Goal: Task Accomplishment & Management: Manage account settings

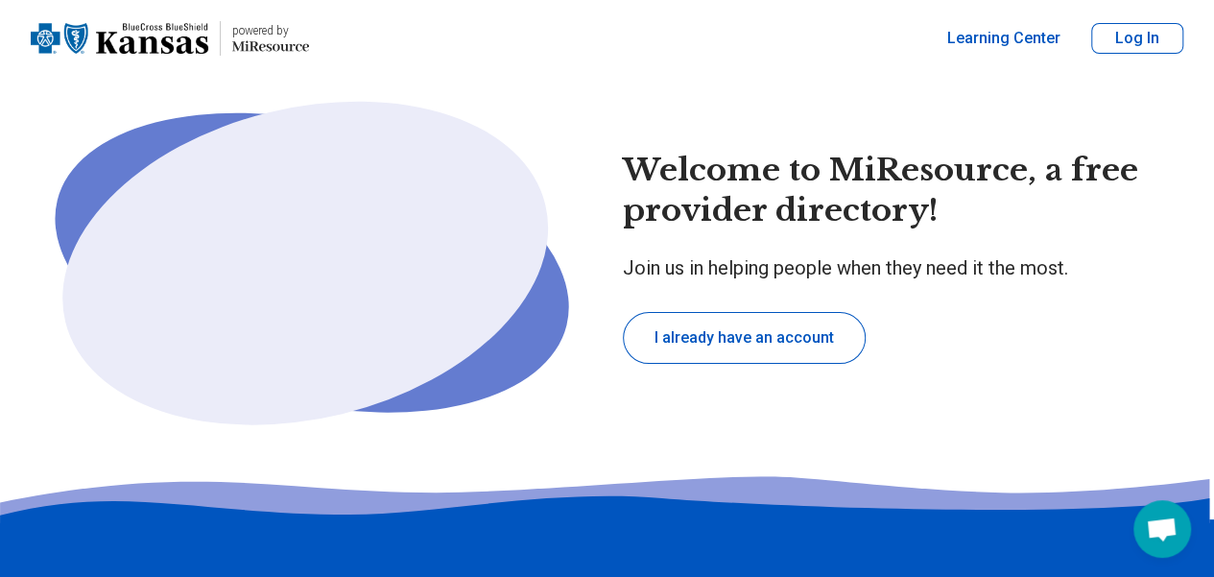
click at [797, 344] on button "I already have an account" at bounding box center [744, 338] width 243 height 52
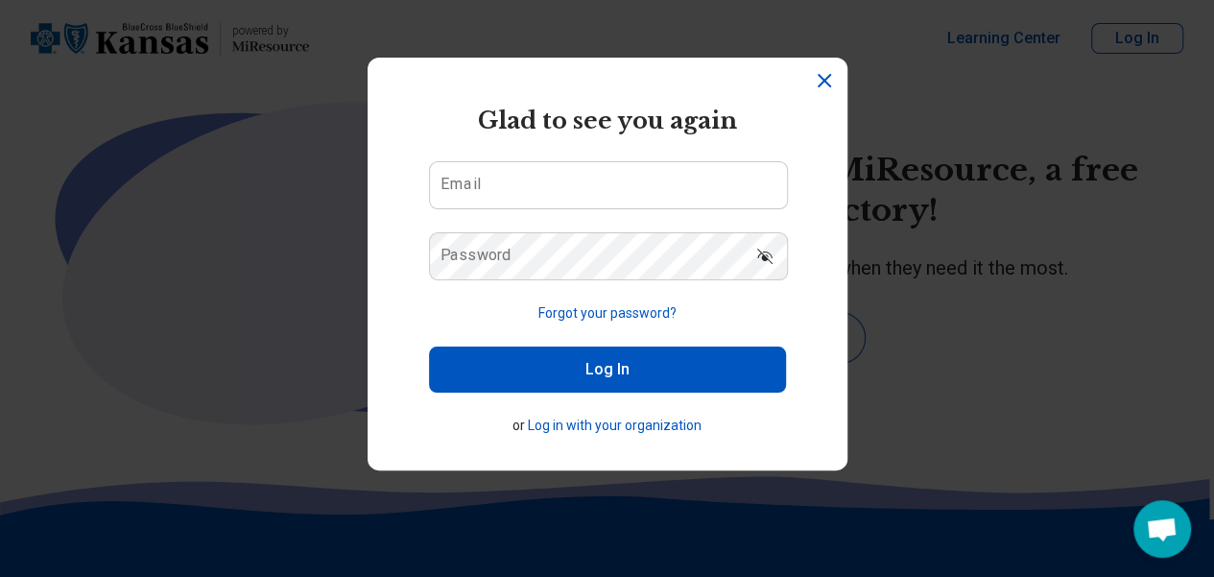
type textarea "*"
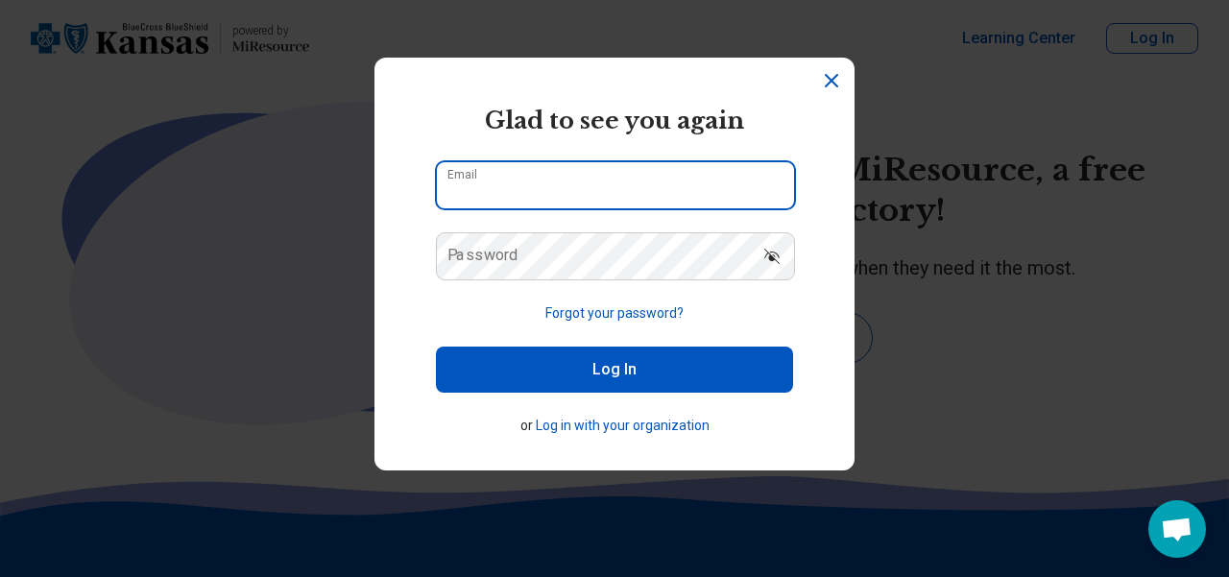
type input "**********"
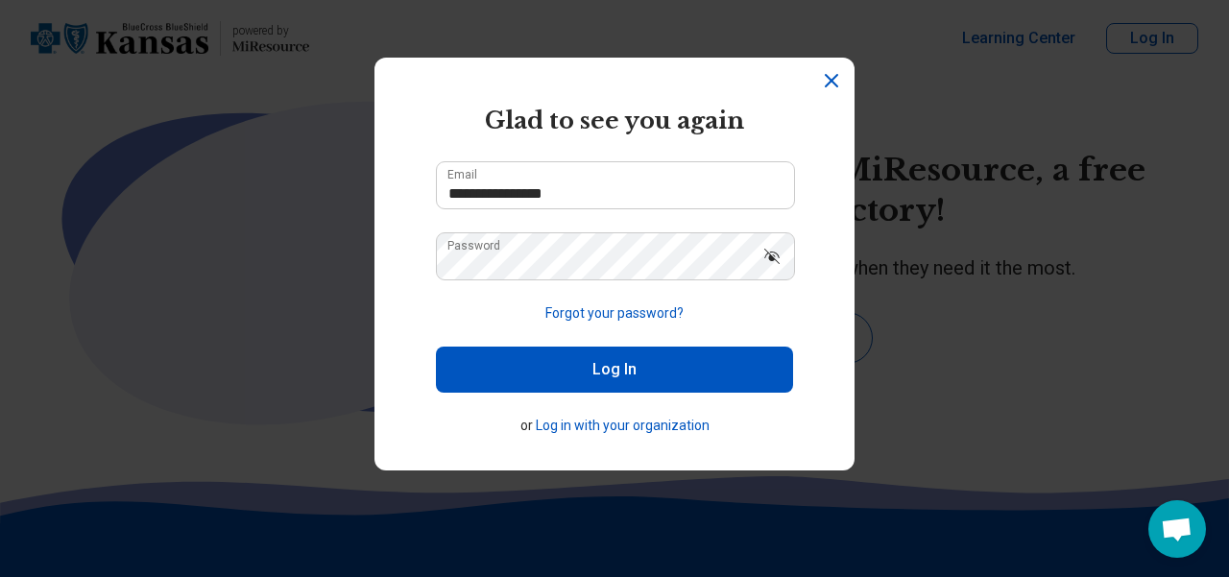
click at [774, 371] on button "Log In" at bounding box center [614, 369] width 357 height 46
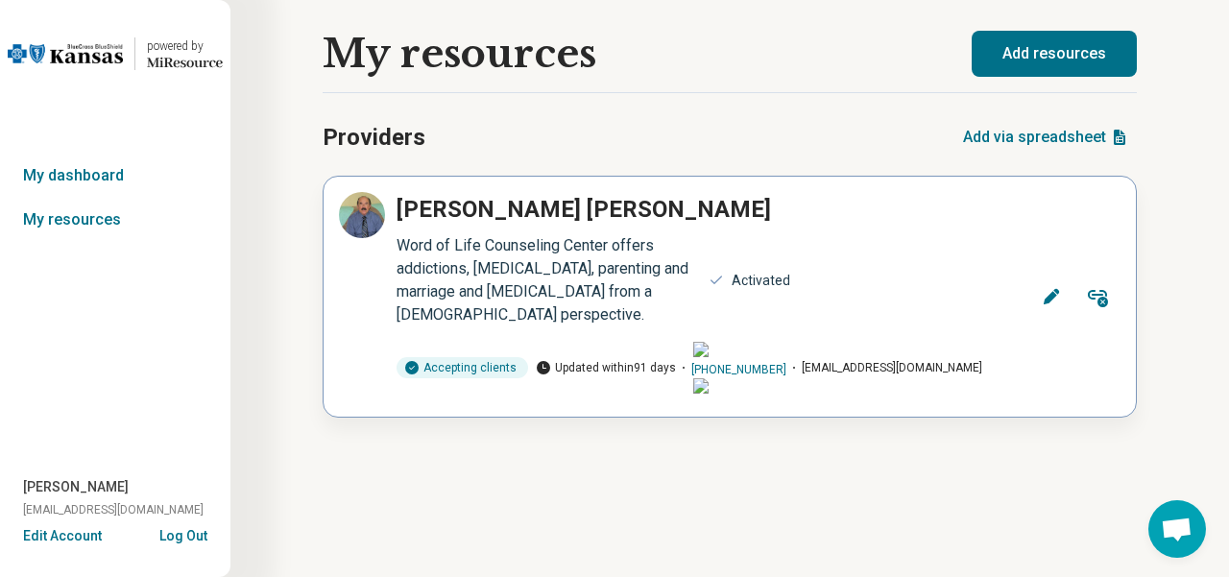
click at [766, 290] on div "Activated" at bounding box center [749, 281] width 105 height 36
click at [764, 285] on div "Activated" at bounding box center [760, 281] width 59 height 20
click at [1050, 292] on icon at bounding box center [1050, 296] width 19 height 19
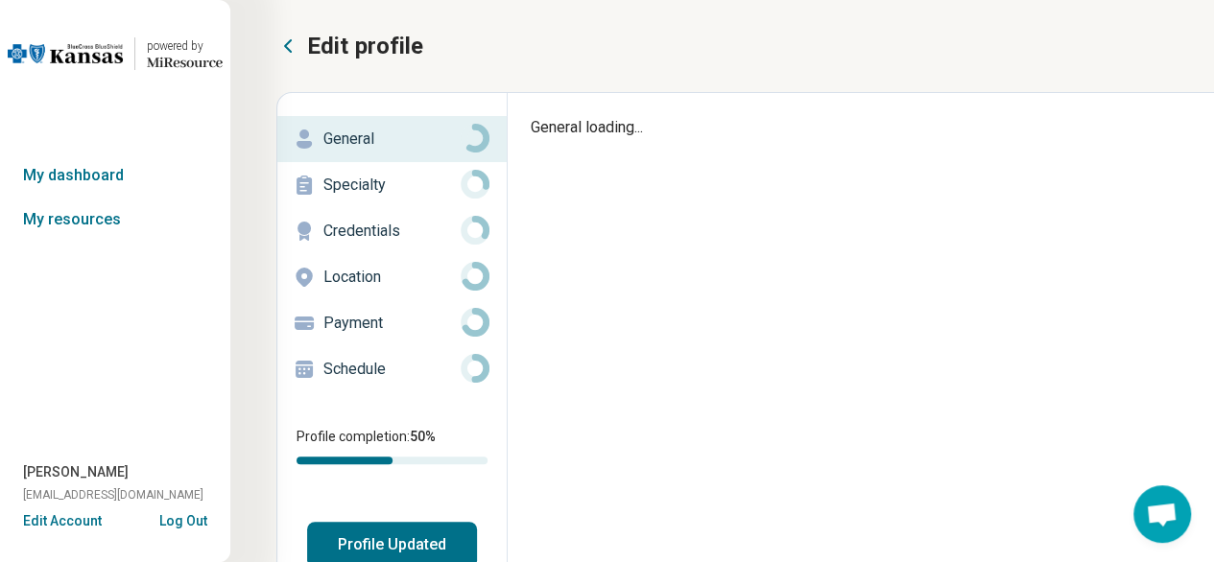
type textarea "*"
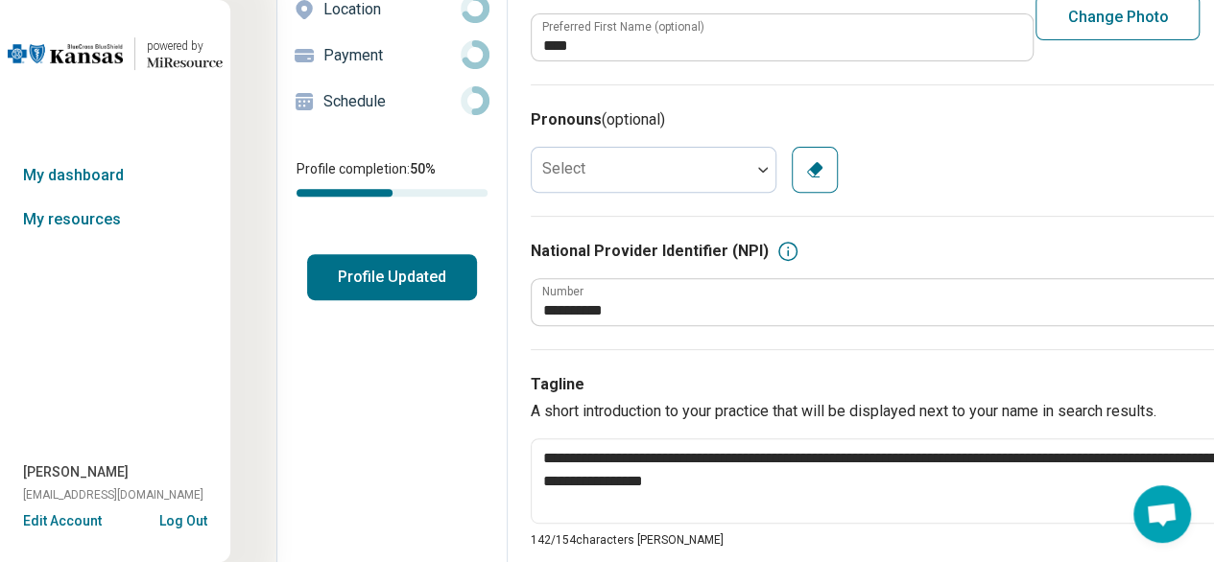
scroll to position [261, 0]
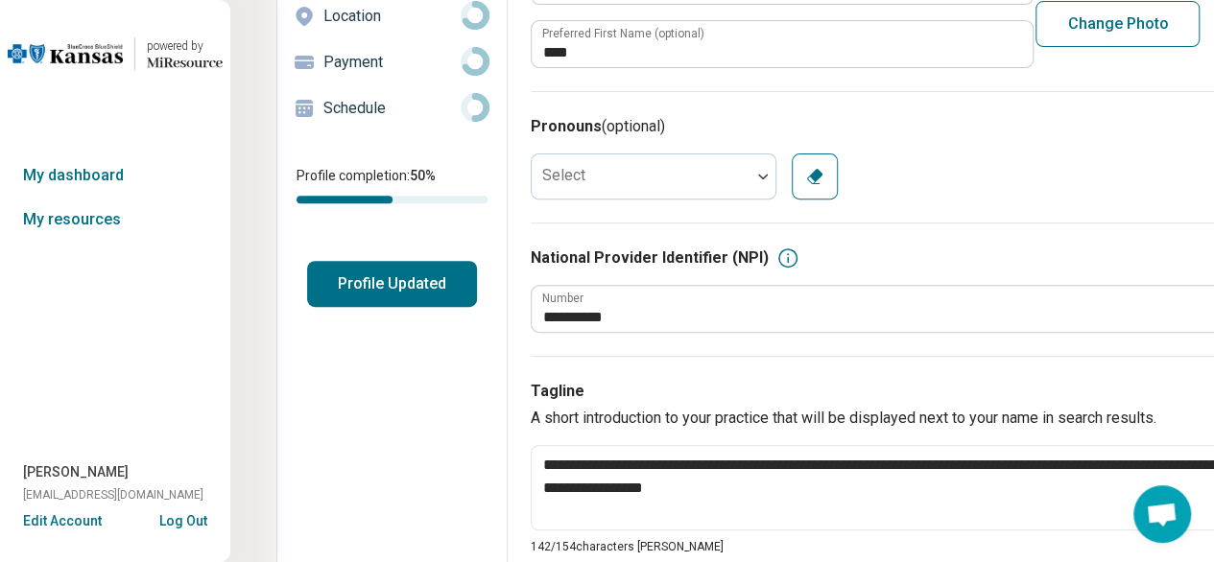
click at [399, 289] on button "Profile Updated" at bounding box center [392, 284] width 170 height 46
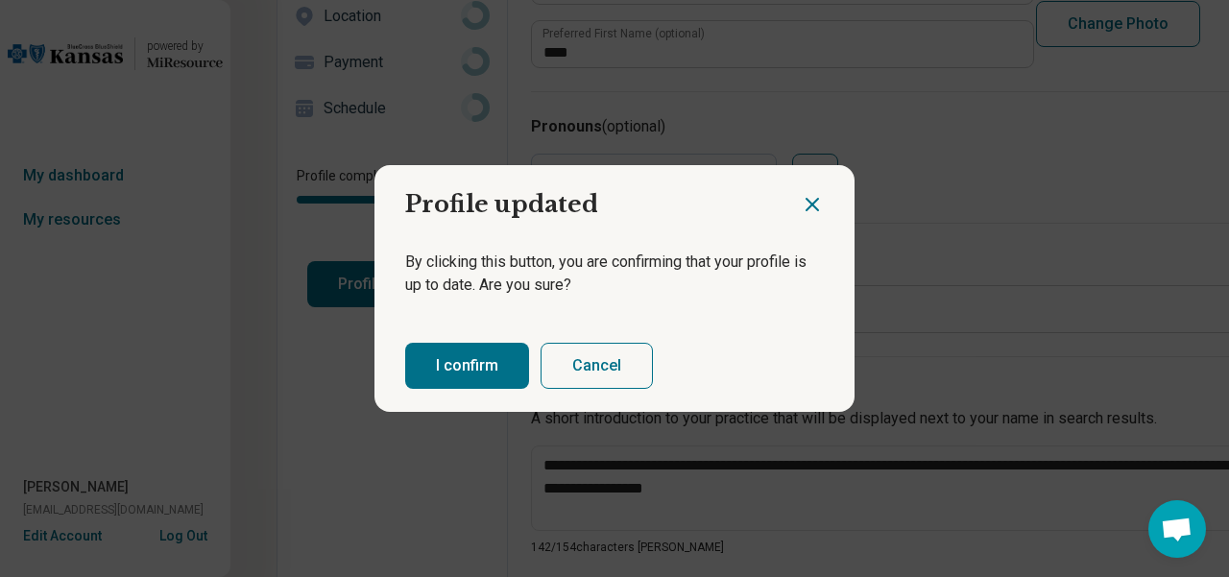
click at [495, 372] on button "I confirm" at bounding box center [467, 366] width 124 height 46
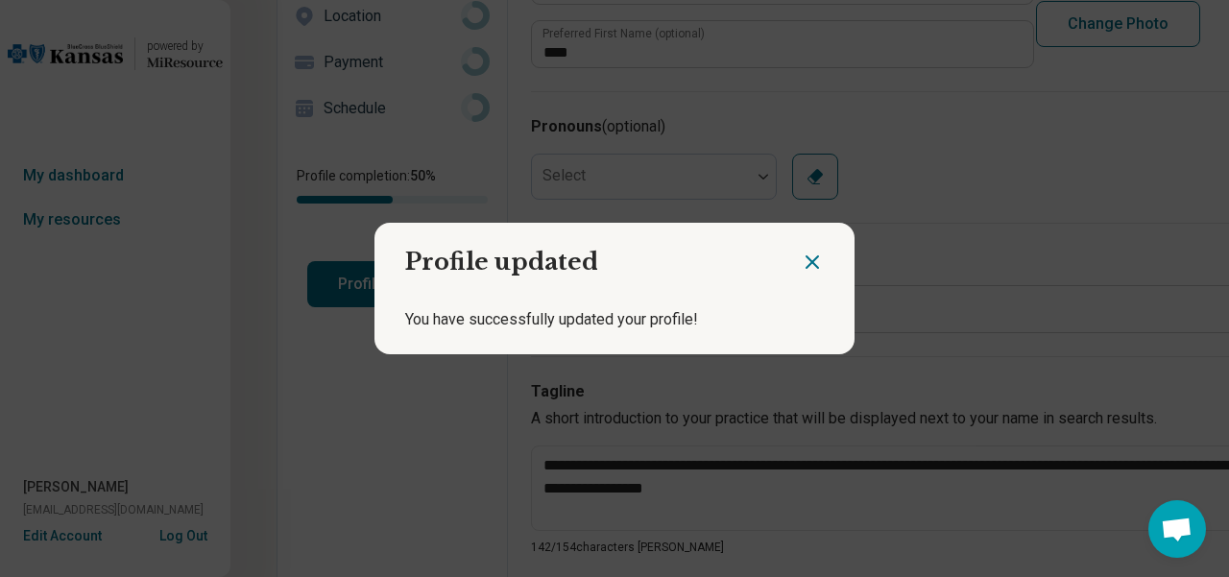
click at [806, 264] on icon "Close dialog" at bounding box center [812, 262] width 12 height 12
